Goal: Check status: Check status

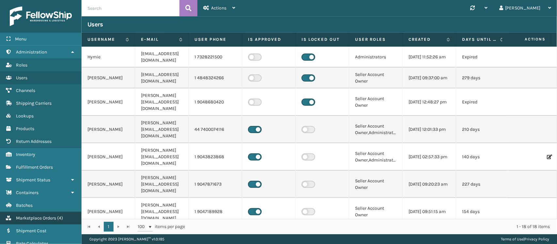
click at [35, 215] on span "Marketplace Orders" at bounding box center [36, 218] width 40 height 6
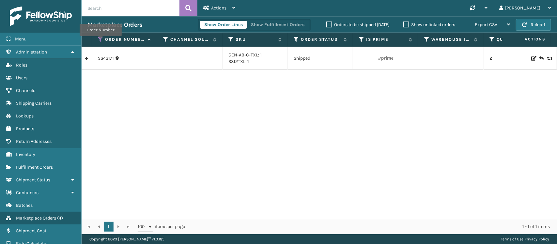
click at [101, 41] on icon at bounding box center [100, 40] width 5 height 6
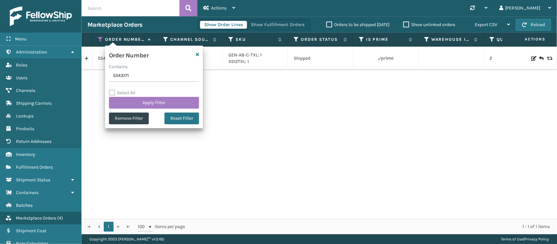
click at [115, 74] on input "SS43171" at bounding box center [154, 76] width 90 height 12
type input "112-1839389-5855463"
click at [138, 104] on button "Apply Filter" at bounding box center [154, 103] width 90 height 12
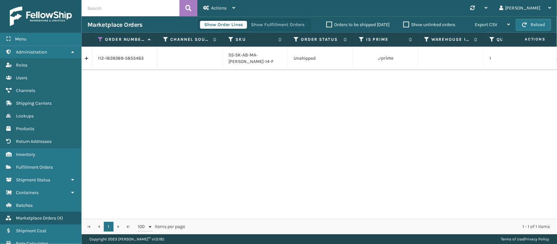
click at [88, 56] on link at bounding box center [87, 58] width 10 height 10
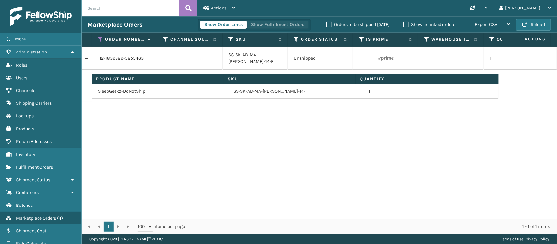
click at [291, 23] on button "Show Fulfillment Orders" at bounding box center [278, 25] width 62 height 8
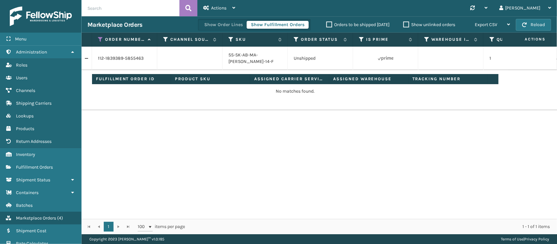
click at [102, 36] on th "Order Number" at bounding box center [124, 40] width 65 height 14
click at [102, 38] on icon at bounding box center [100, 40] width 5 height 6
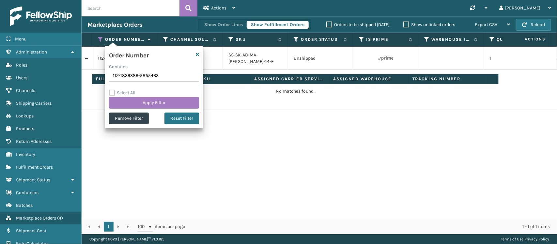
click at [126, 75] on input "112-1839389-5855463" at bounding box center [154, 76] width 90 height 12
type input "112-4234380-4243416"
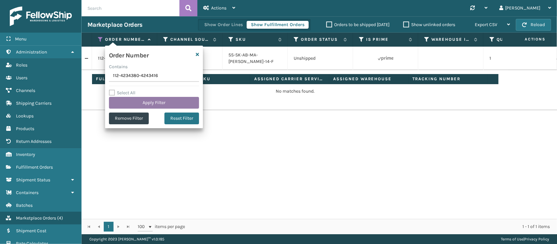
click at [133, 103] on button "Apply Filter" at bounding box center [154, 103] width 90 height 12
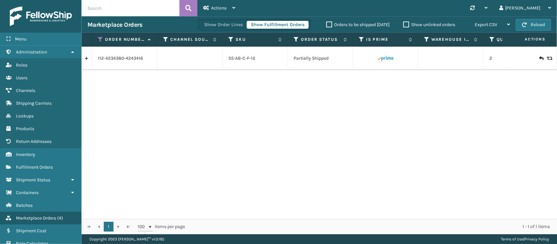
click at [87, 60] on link at bounding box center [87, 58] width 10 height 10
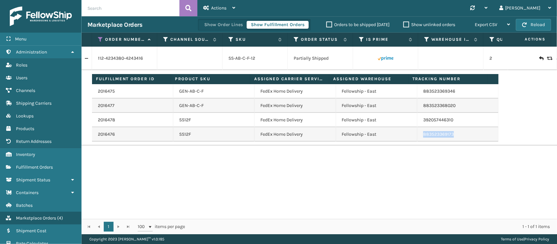
drag, startPoint x: 455, startPoint y: 137, endPoint x: 417, endPoint y: 141, distance: 37.7
click at [418, 141] on td "883523369173" at bounding box center [458, 134] width 81 height 14
copy link "883523369173"
